Goal: Task Accomplishment & Management: Use online tool/utility

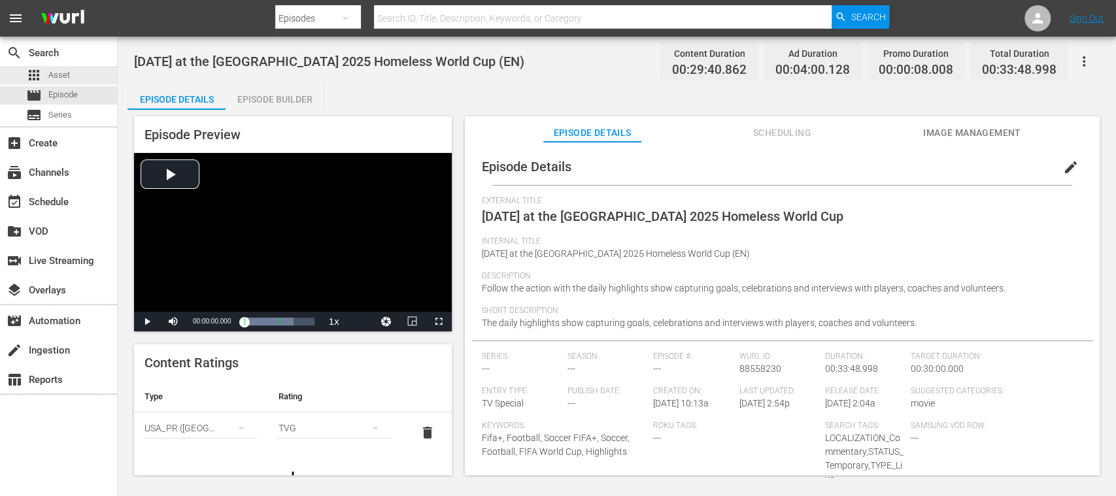
click at [67, 75] on span "Asset" at bounding box center [59, 75] width 22 height 13
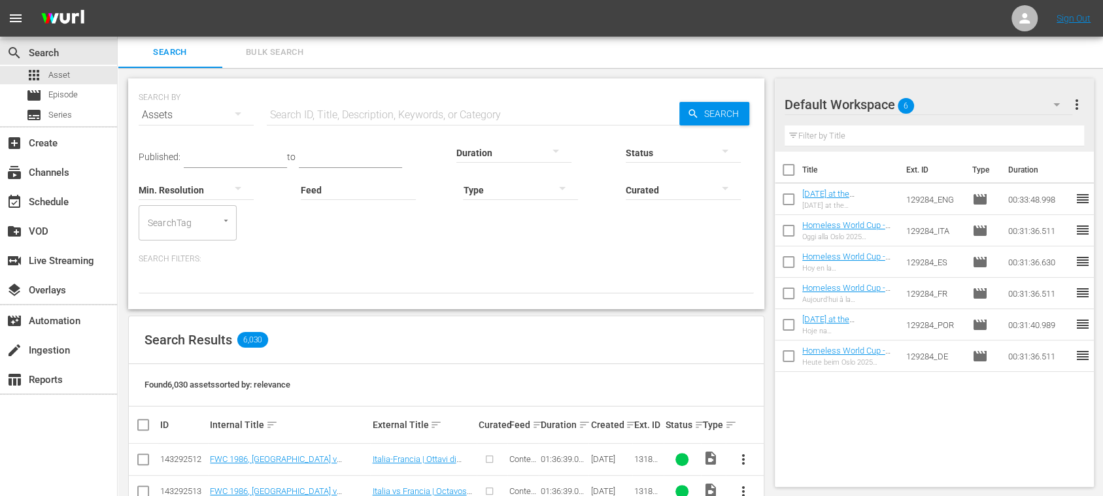
click at [290, 112] on input "text" at bounding box center [473, 114] width 412 height 31
click at [297, 104] on input "text" at bounding box center [473, 114] width 412 height 31
type input "500022"
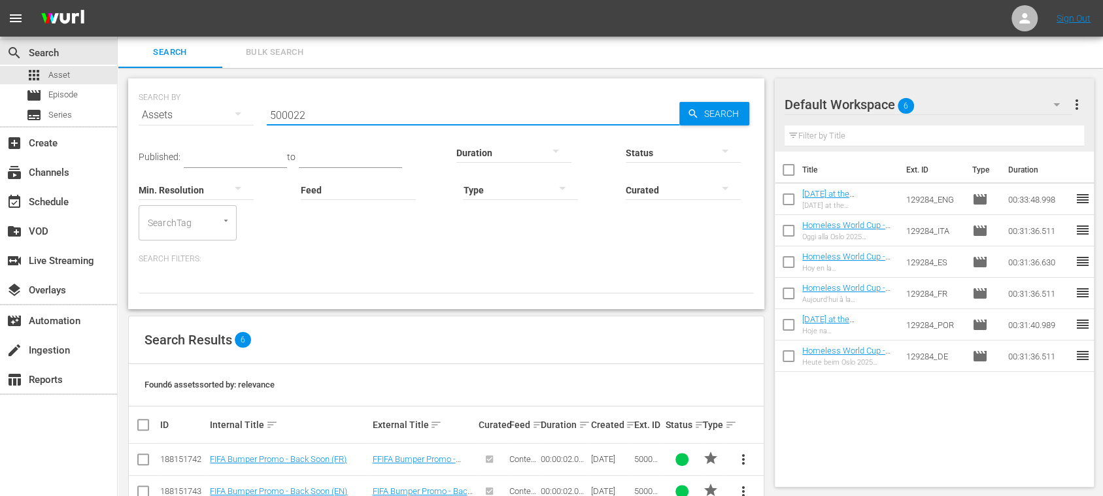
scroll to position [162, 0]
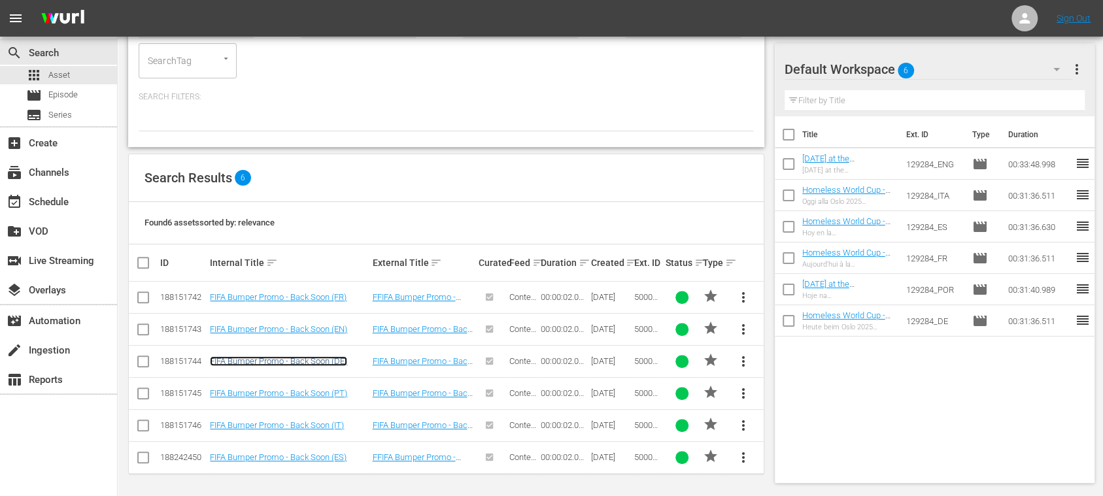
click at [331, 361] on link "FIFA Bumper Promo - Back Soon (DE)" at bounding box center [278, 361] width 137 height 10
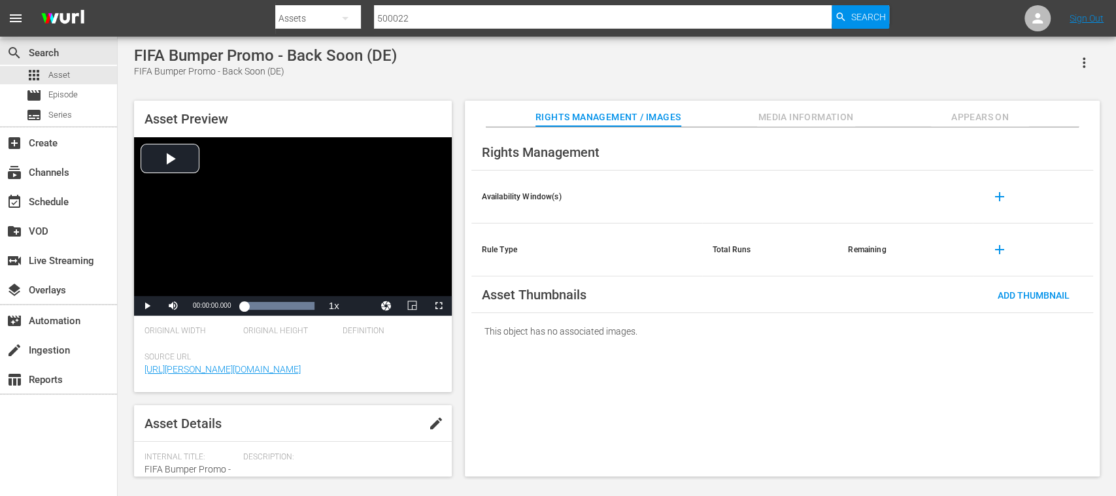
click at [992, 114] on span "Appears On" at bounding box center [980, 117] width 98 height 16
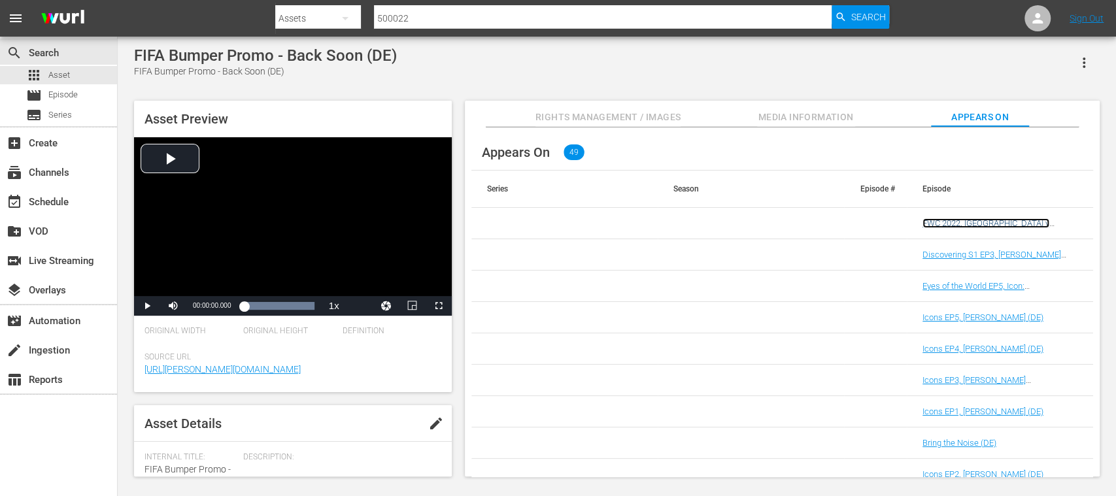
click at [1004, 222] on link "FWC 2022, Germany v Japan (DE)" at bounding box center [985, 232] width 127 height 29
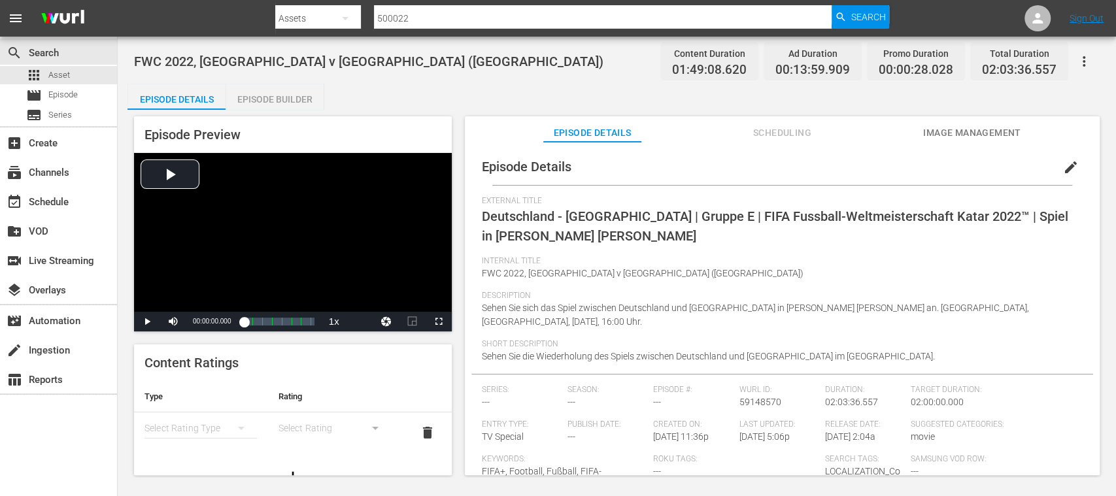
click at [284, 98] on div "Episode Builder" at bounding box center [275, 99] width 98 height 31
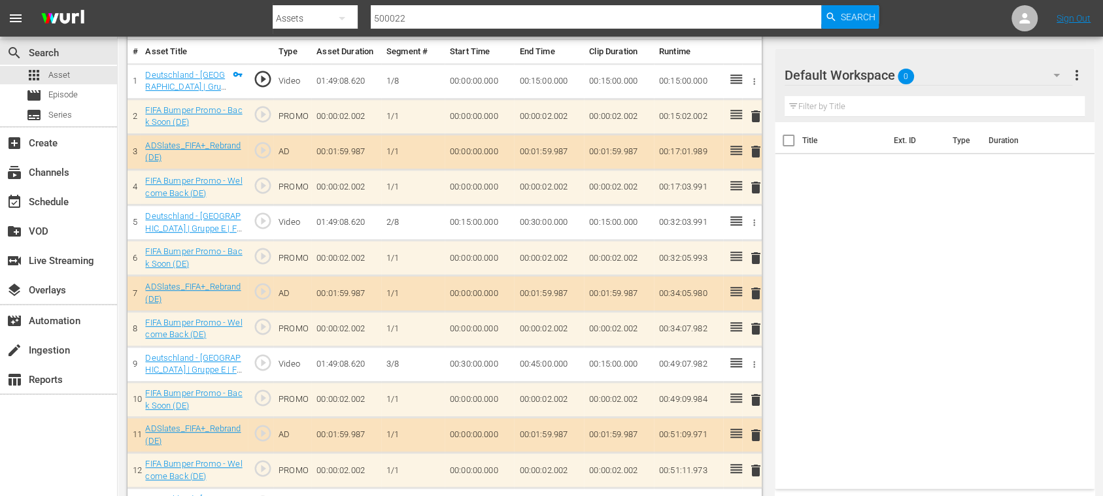
scroll to position [465, 0]
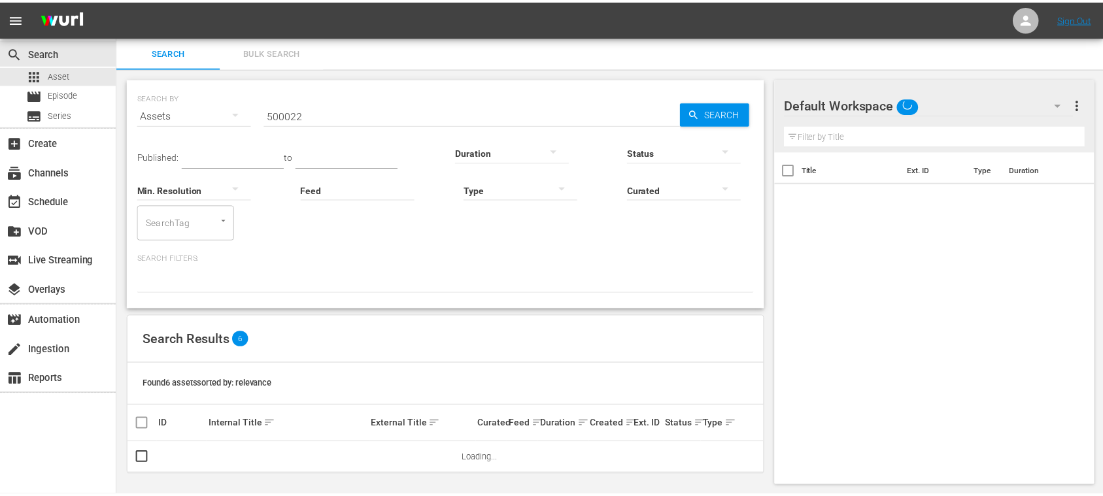
scroll to position [3, 0]
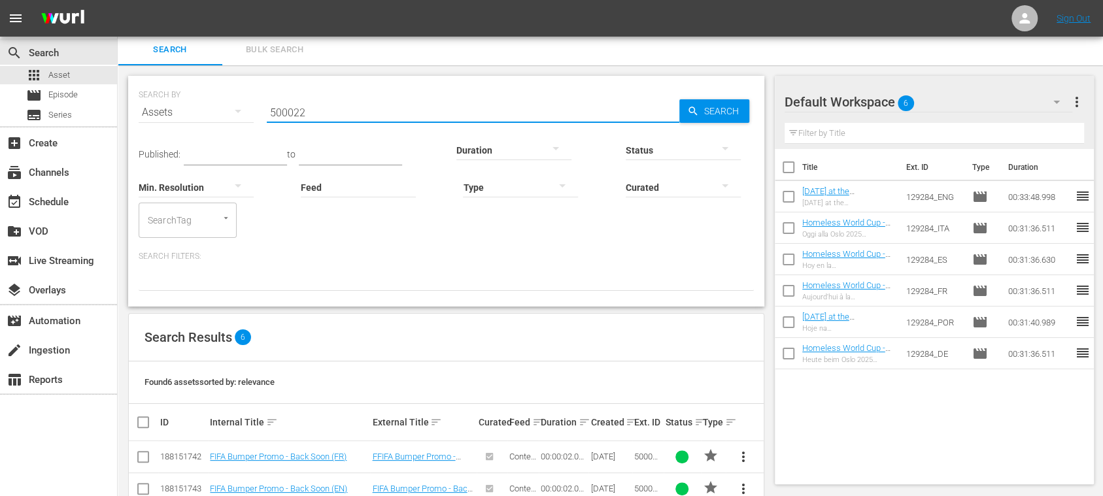
click at [306, 109] on input "500022" at bounding box center [473, 112] width 412 height 31
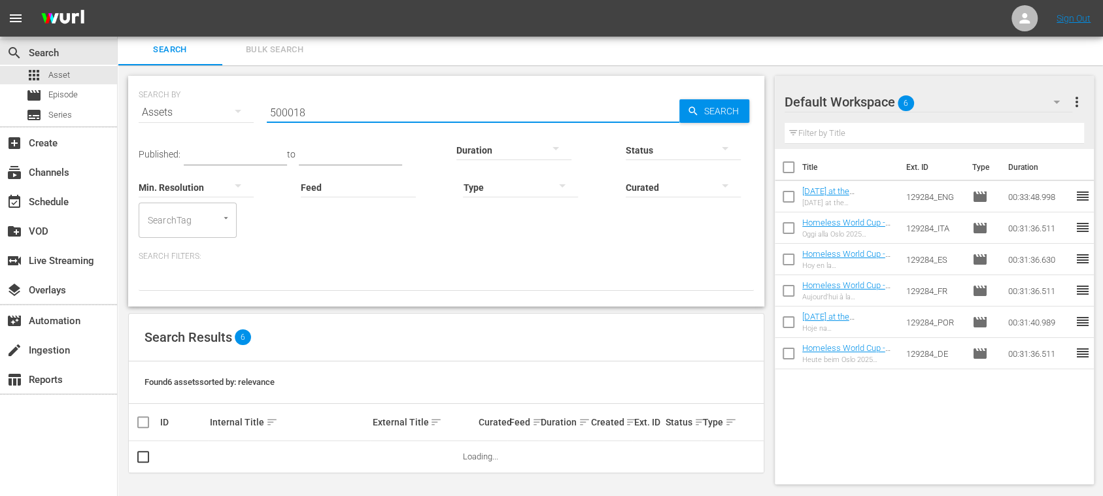
type input "500018"
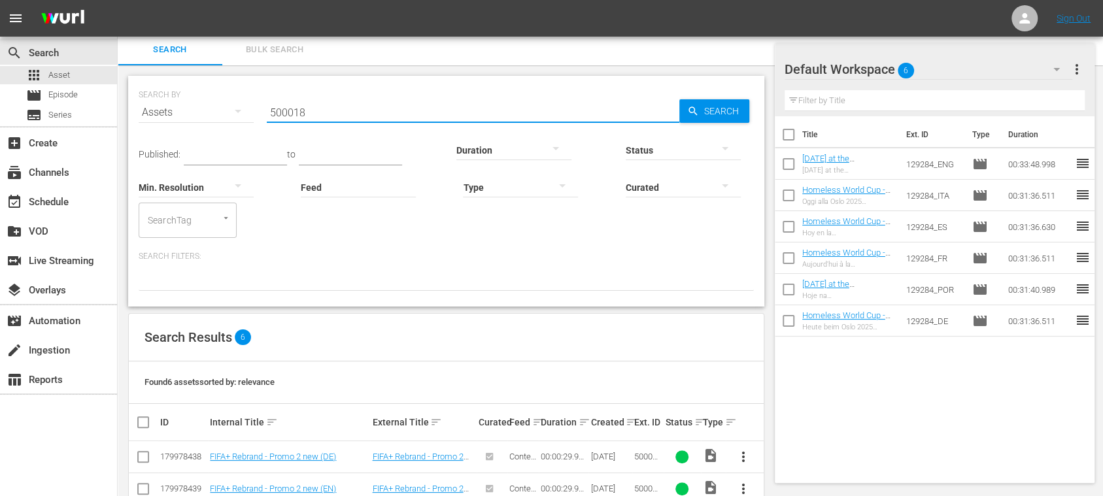
scroll to position [162, 0]
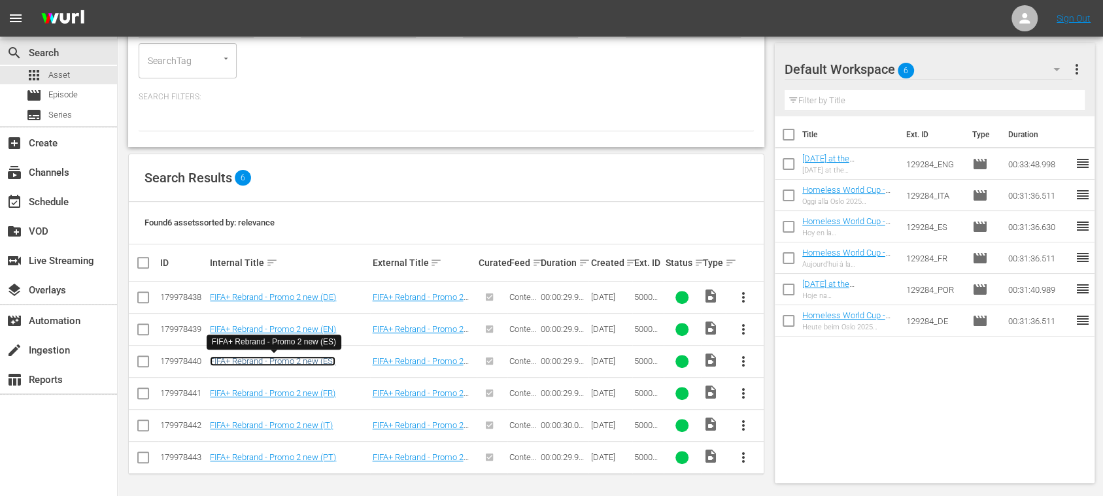
click at [325, 360] on link "FIFA+ Rebrand - Promo 2 new (ES)" at bounding box center [272, 361] width 125 height 10
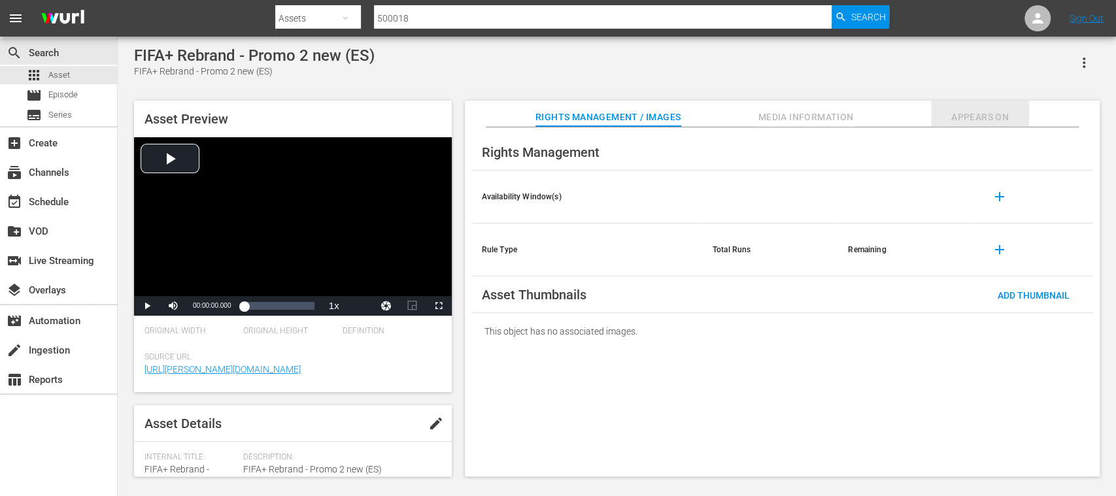
click at [980, 116] on span "Appears On" at bounding box center [980, 117] width 98 height 16
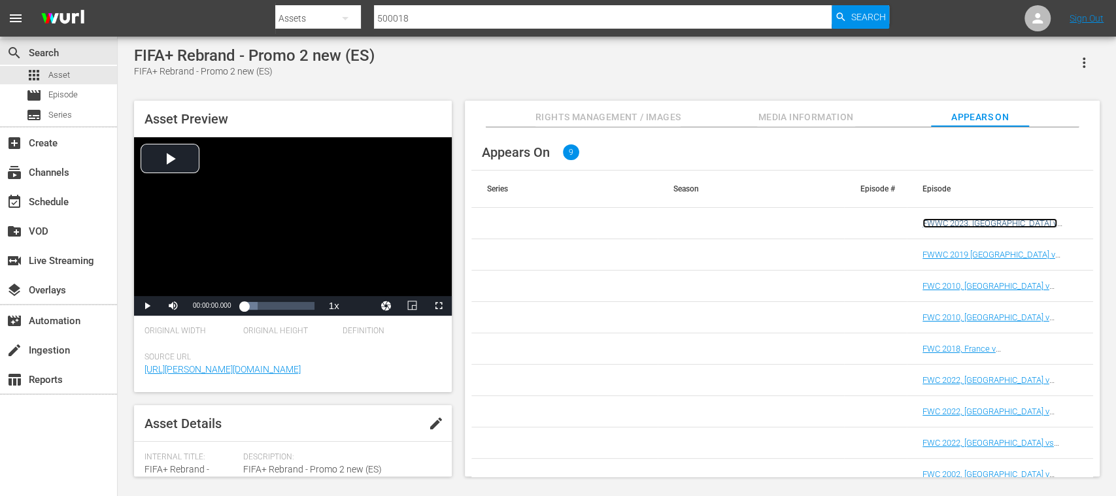
click at [992, 219] on link "FWWC 2023, Spain v Sweden (ES) + Rebrand Promo 2" at bounding box center [989, 232] width 135 height 29
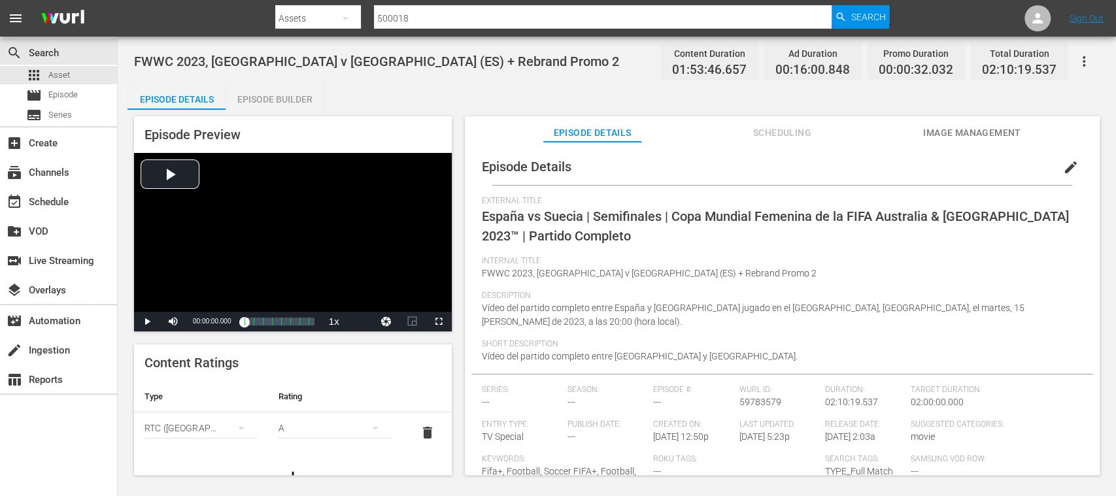
click at [291, 99] on div "Episode Builder" at bounding box center [275, 99] width 98 height 31
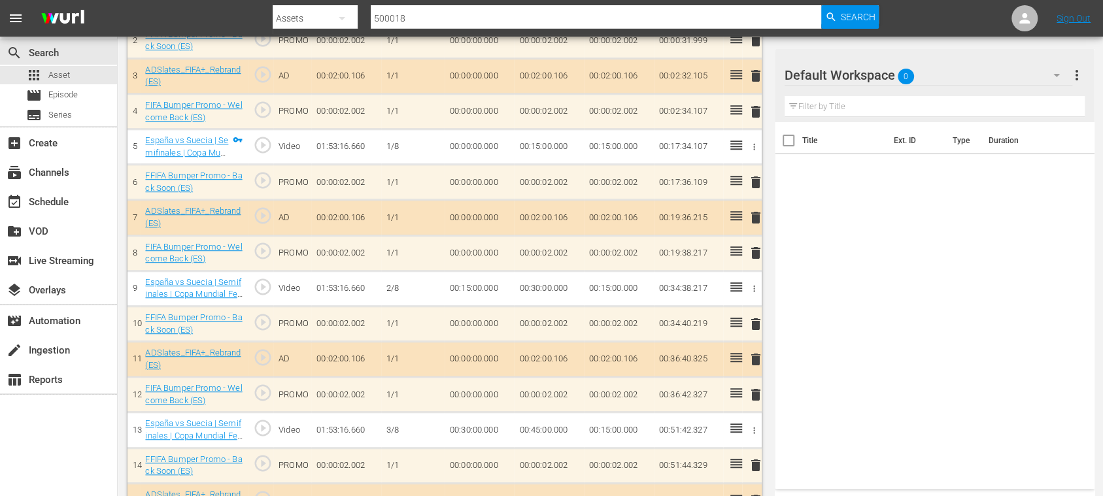
scroll to position [232, 0]
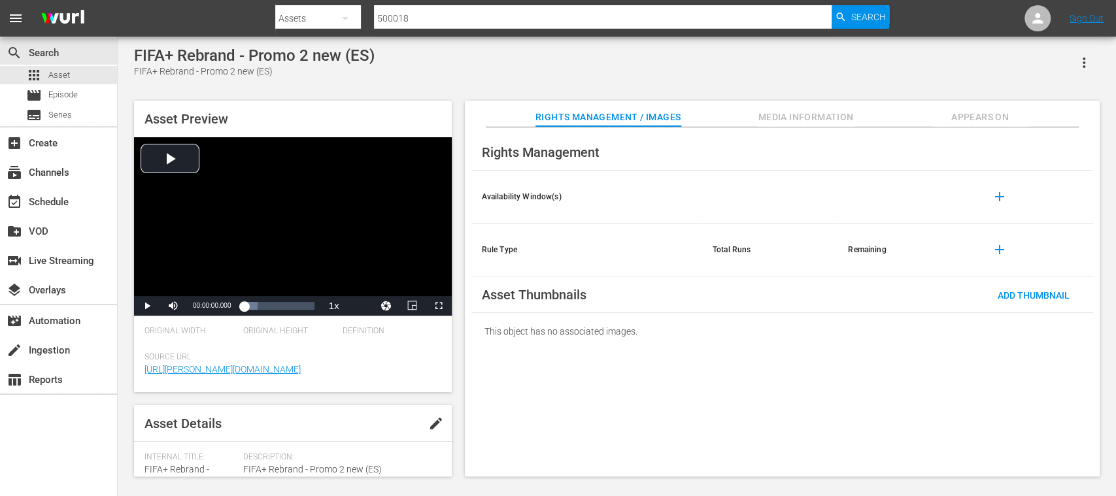
click at [981, 110] on span "Appears On" at bounding box center [980, 117] width 98 height 16
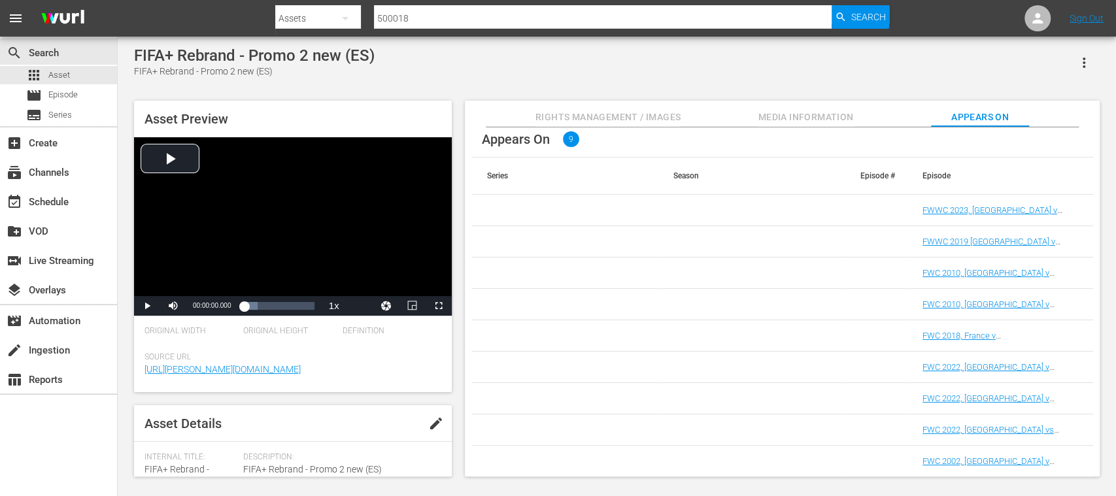
scroll to position [20, 0]
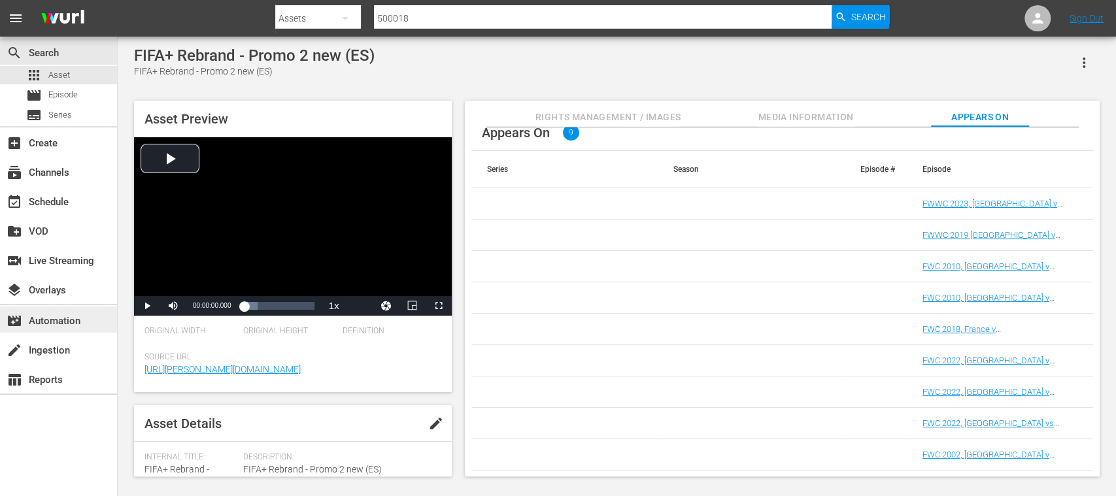
click at [57, 313] on div "movie_filter Automation" at bounding box center [36, 319] width 73 height 12
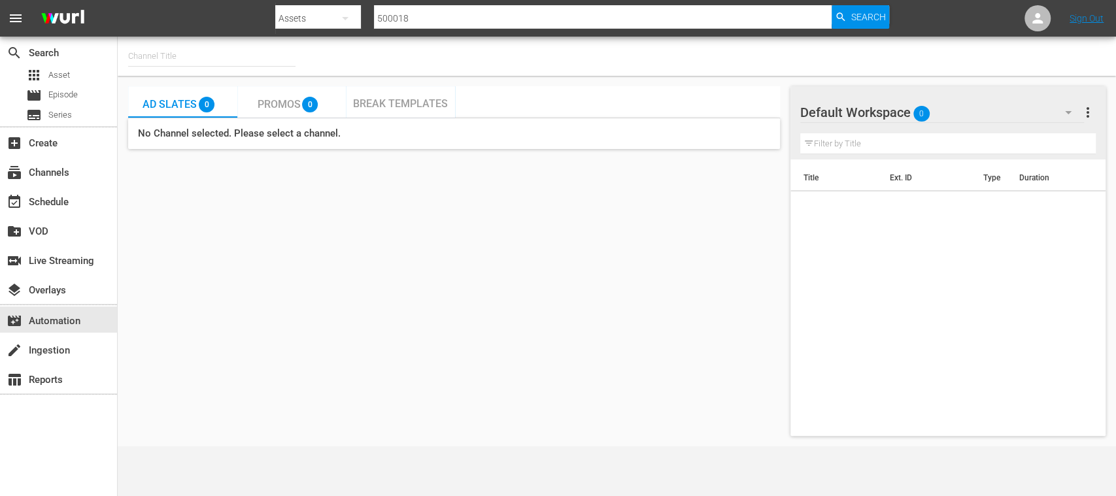
click at [278, 107] on span "Promos" at bounding box center [278, 104] width 43 height 12
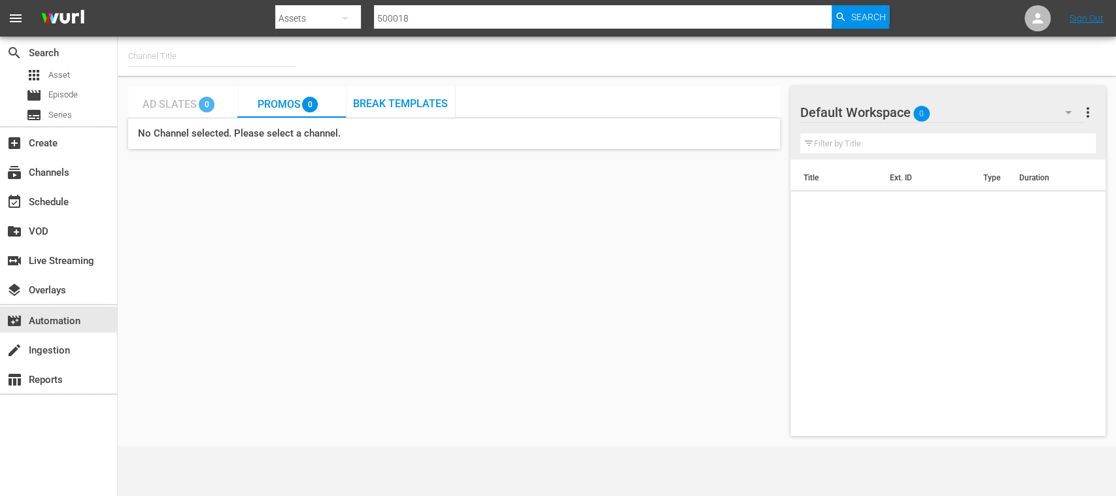
click at [167, 101] on span "Ad Slates" at bounding box center [169, 104] width 54 height 12
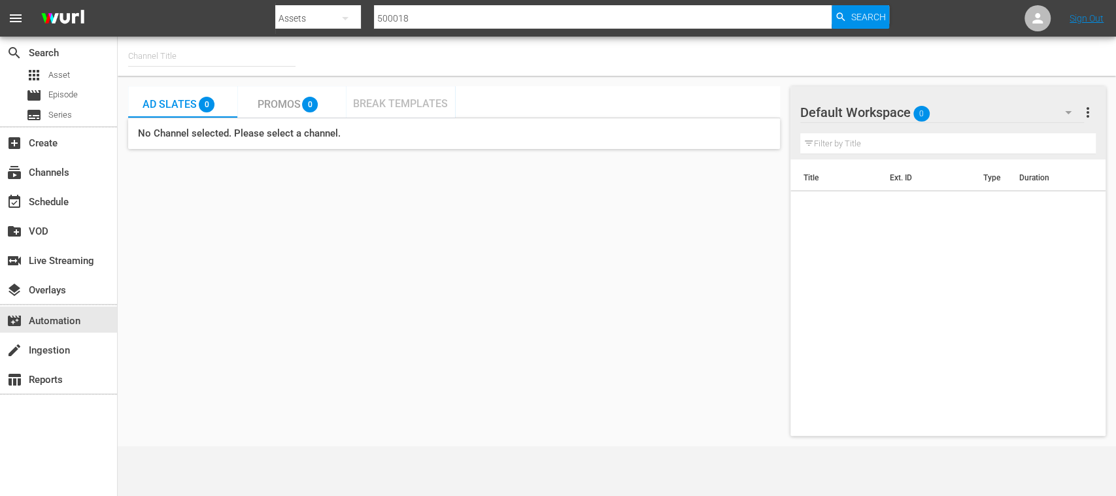
click at [400, 98] on span "Break Templates" at bounding box center [400, 103] width 95 height 12
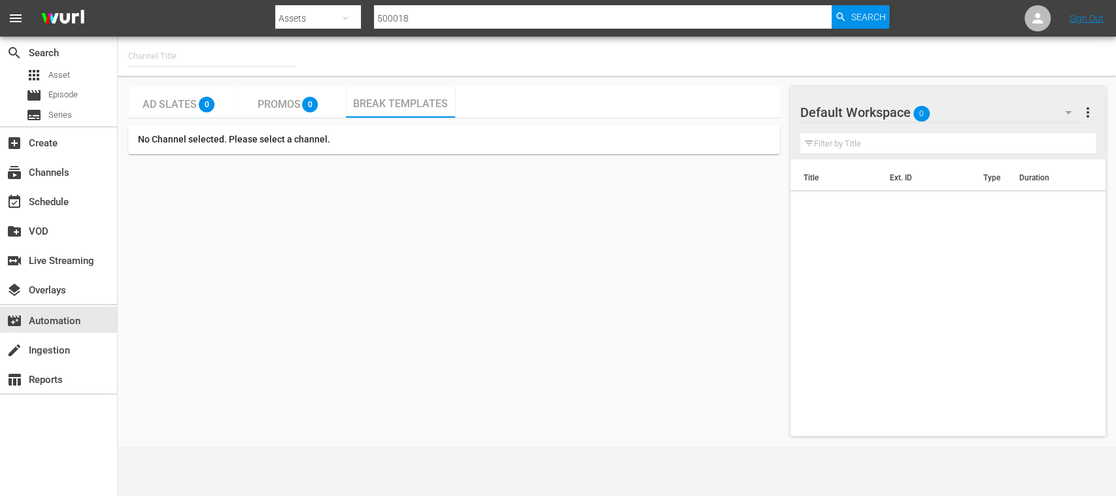
click at [184, 59] on input "text" at bounding box center [211, 56] width 167 height 31
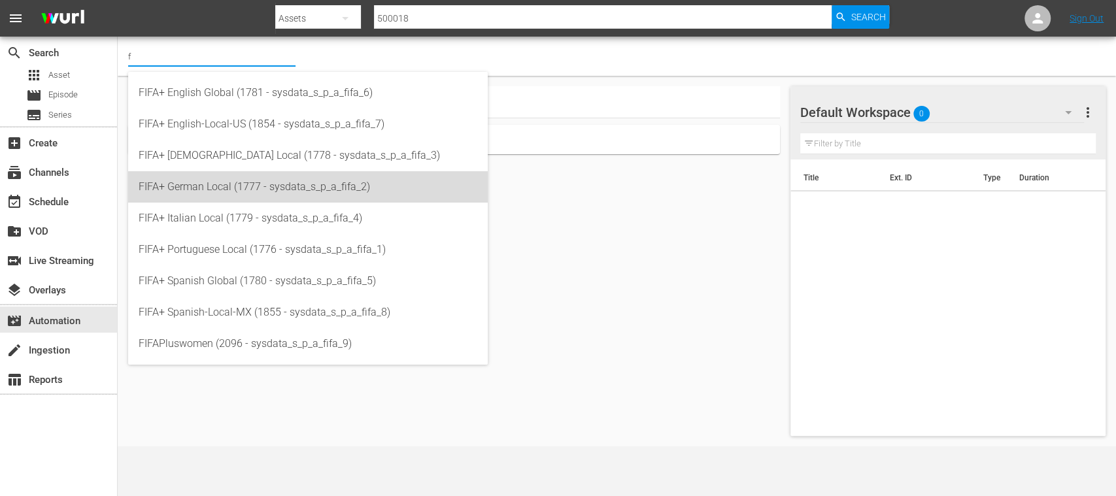
click at [197, 175] on div "FIFA+ German Local (1777 - sysdata_s_p_a_fifa_2)" at bounding box center [308, 186] width 339 height 31
type input "FIFA+ German Local (1777 - sysdata_s_p_a_fifa_2)"
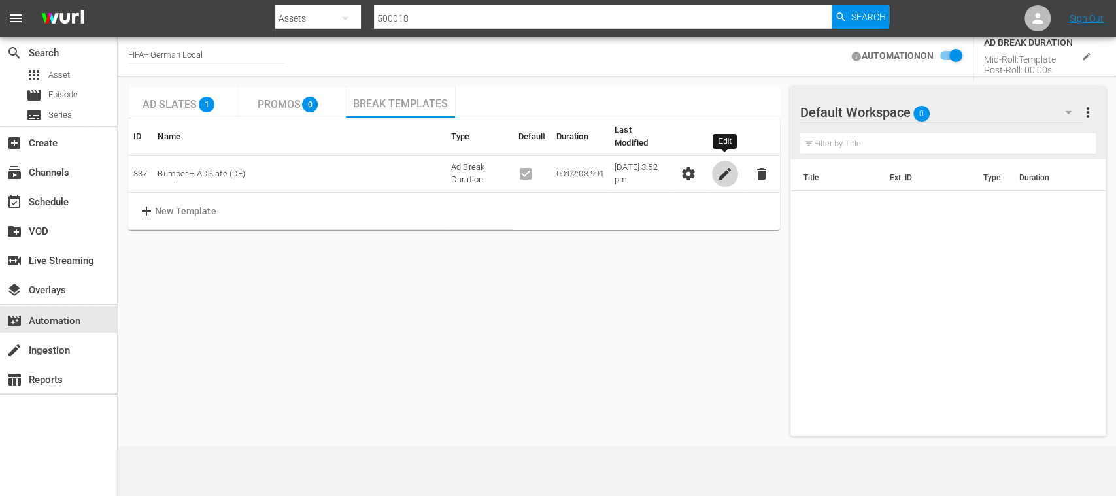
click at [726, 166] on span "edit" at bounding box center [725, 174] width 16 height 16
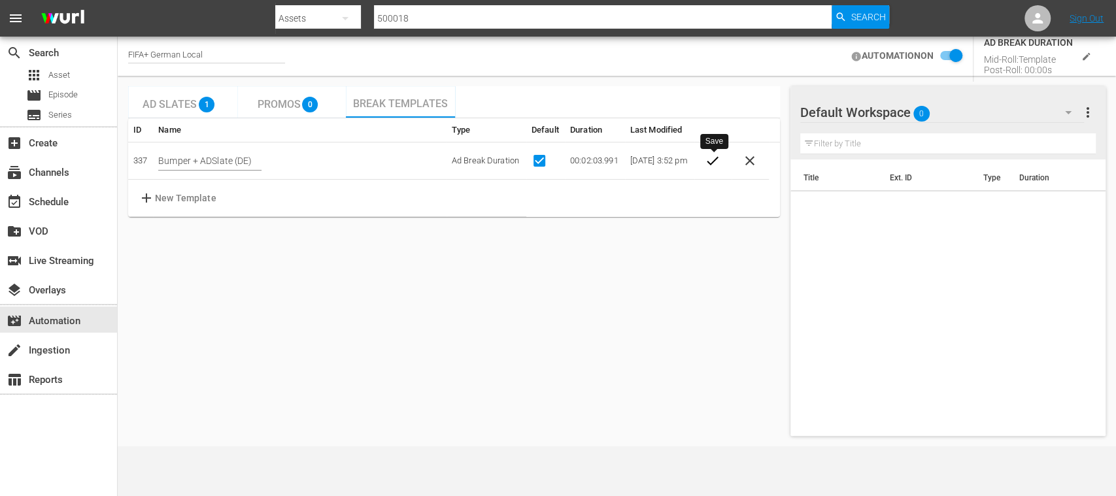
click at [716, 161] on span "check" at bounding box center [713, 161] width 16 height 16
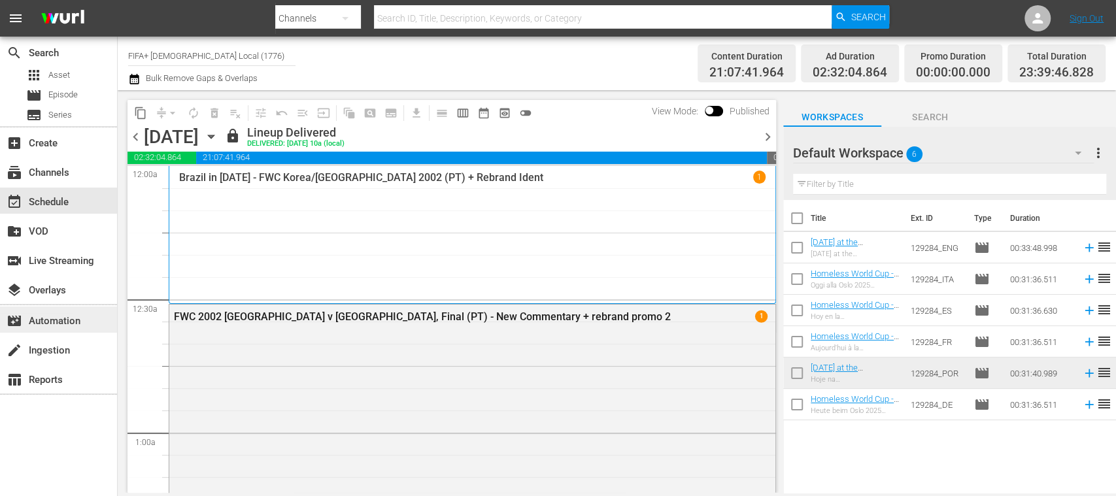
click at [67, 323] on div "movie_filter Automation" at bounding box center [36, 319] width 73 height 12
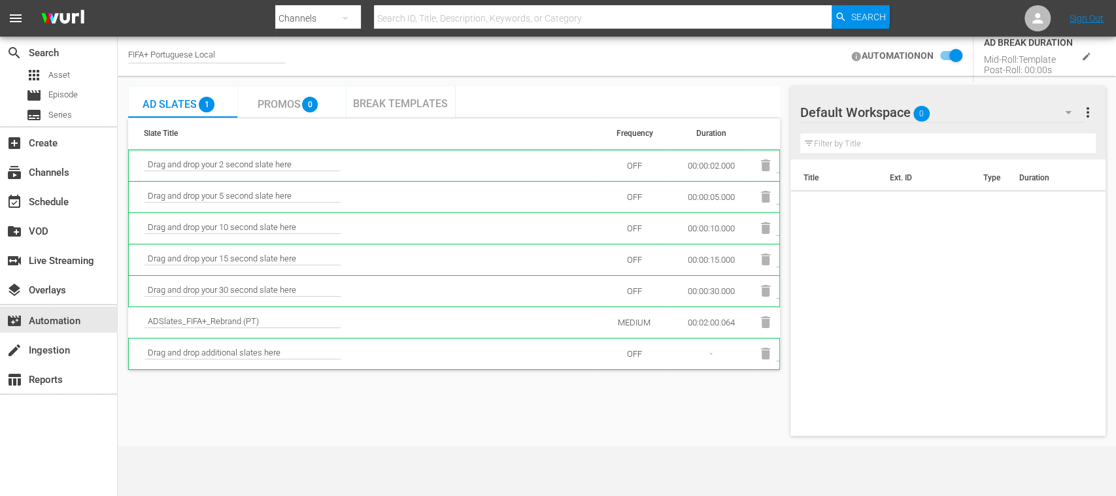
click at [416, 101] on span "Break Templates" at bounding box center [400, 103] width 95 height 12
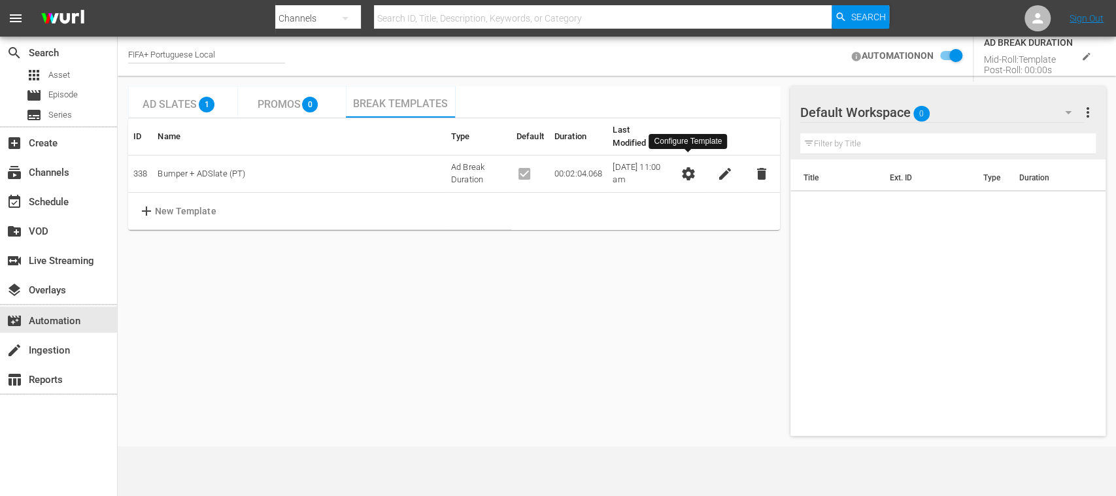
click at [688, 166] on span "settings" at bounding box center [688, 174] width 16 height 16
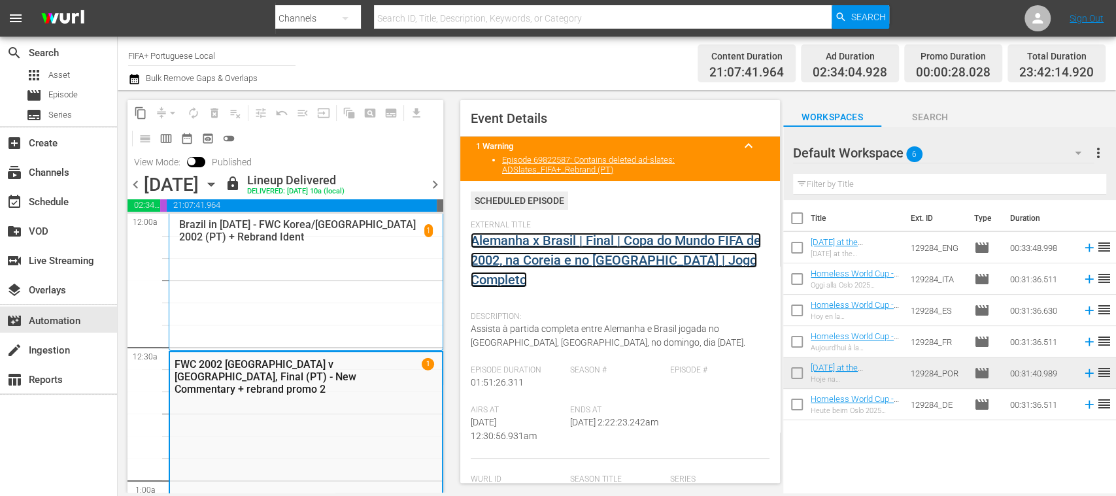
click at [536, 242] on link "Alemanha x Brasil | Final | Copa do Mundo FIFA de 2002, na Coreia e no [GEOGRAP…" at bounding box center [616, 260] width 290 height 55
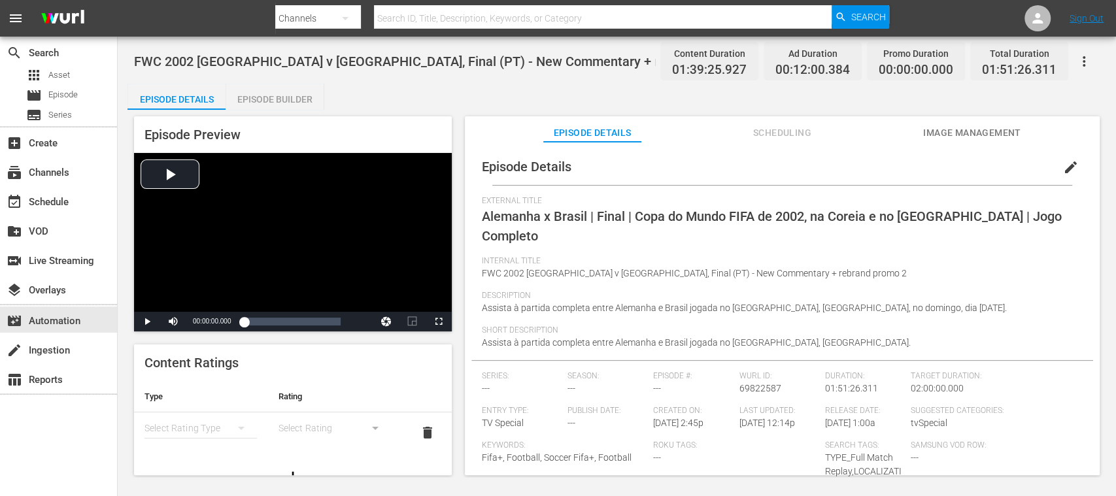
click at [302, 99] on div "Episode Builder" at bounding box center [275, 99] width 98 height 31
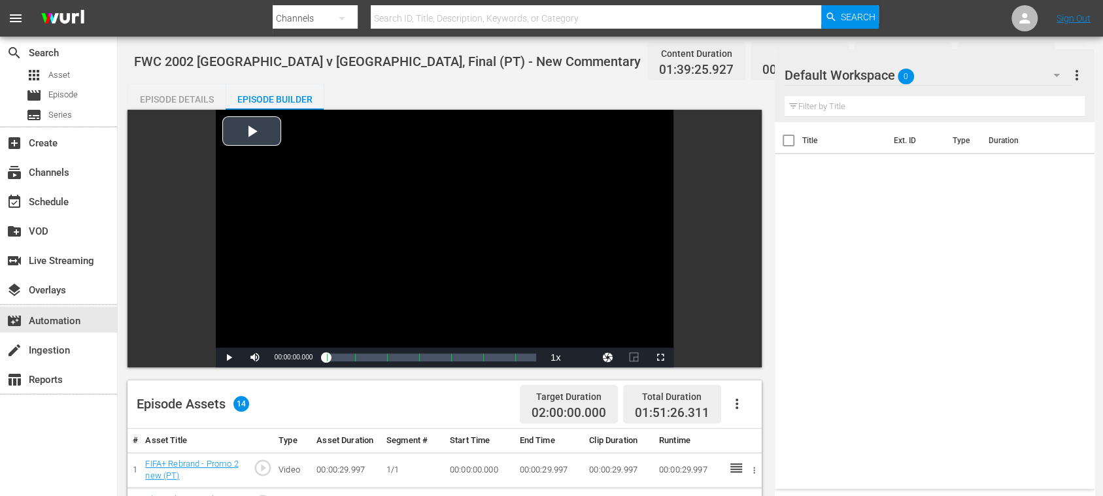
scroll to position [232, 0]
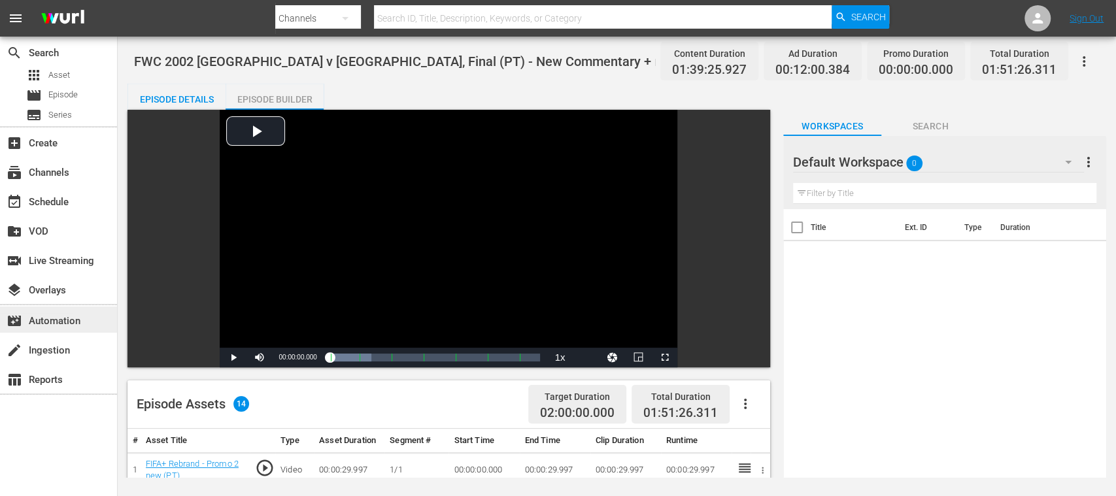
click at [67, 316] on div "movie_filter Automation" at bounding box center [36, 319] width 73 height 12
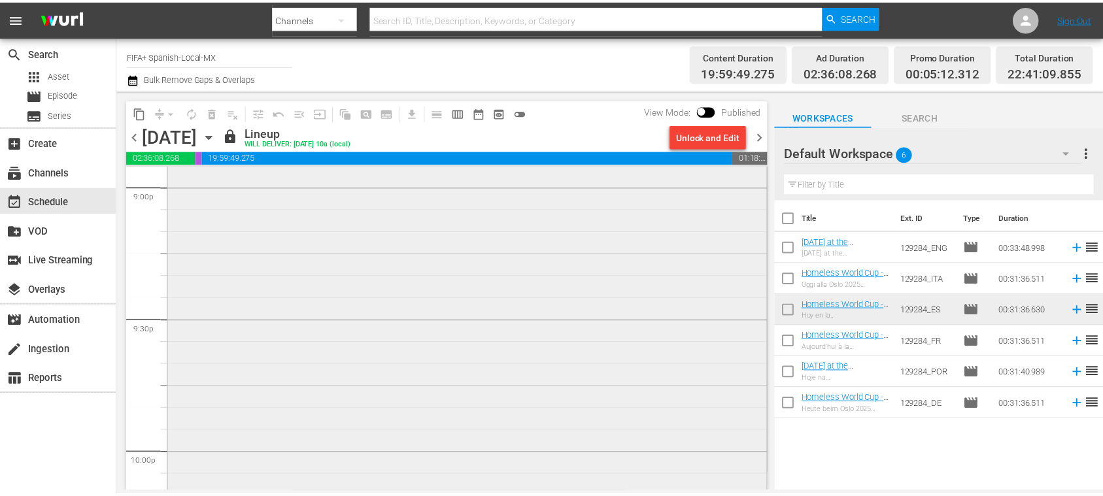
scroll to position [5347, 0]
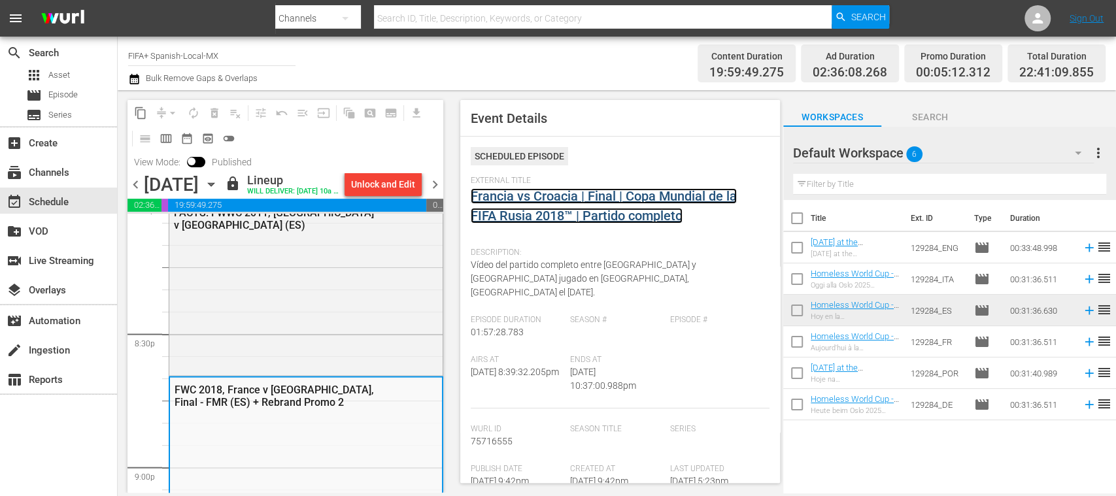
click at [577, 197] on link "Francia vs Croacia | Final | Copa Mundial de la FIFA Rusia 2018™ | Partido comp…" at bounding box center [604, 205] width 266 height 35
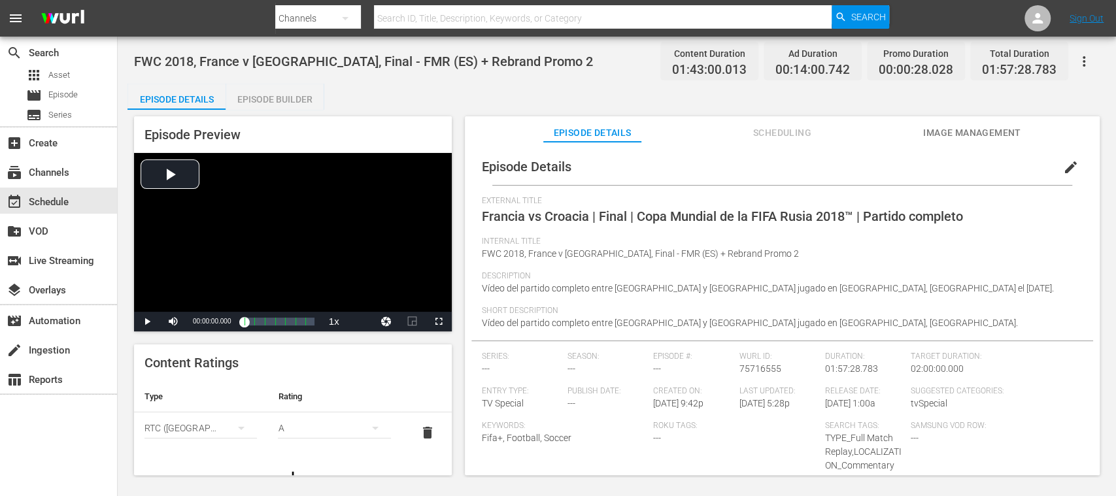
click at [302, 94] on div "Episode Builder" at bounding box center [275, 99] width 98 height 31
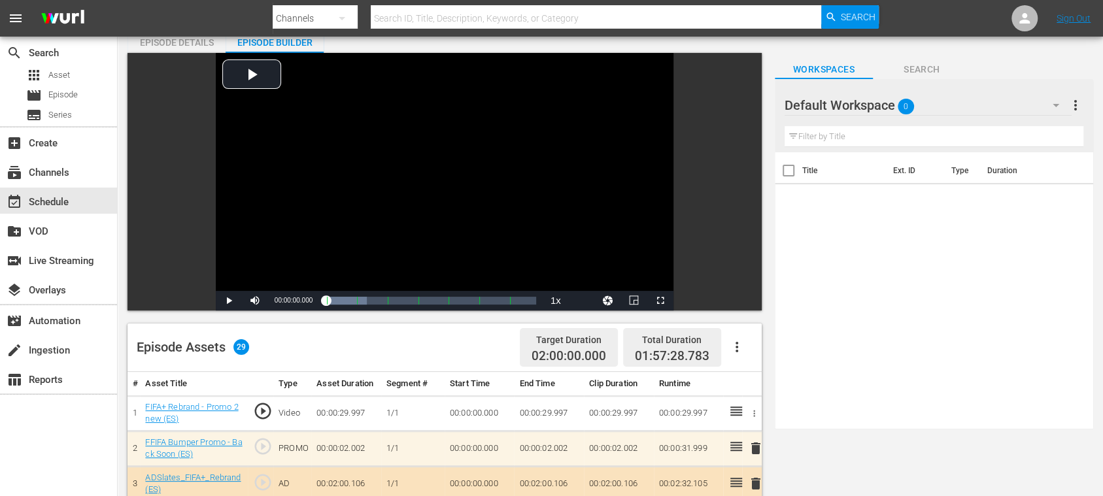
scroll to position [289, 0]
